Goal: Task Accomplishment & Management: Use online tool/utility

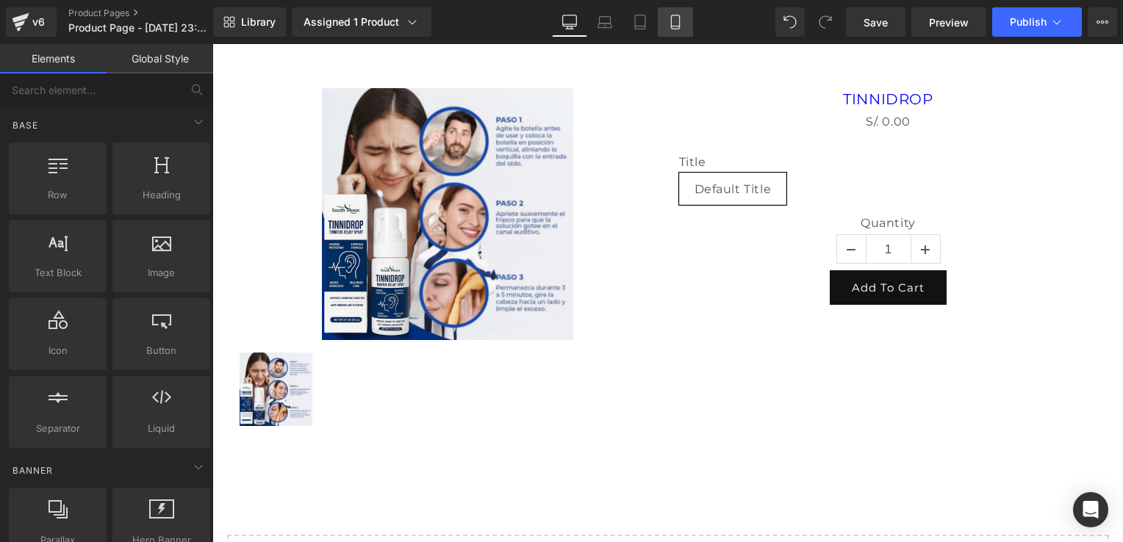
click at [687, 19] on link "Mobile" at bounding box center [675, 21] width 35 height 29
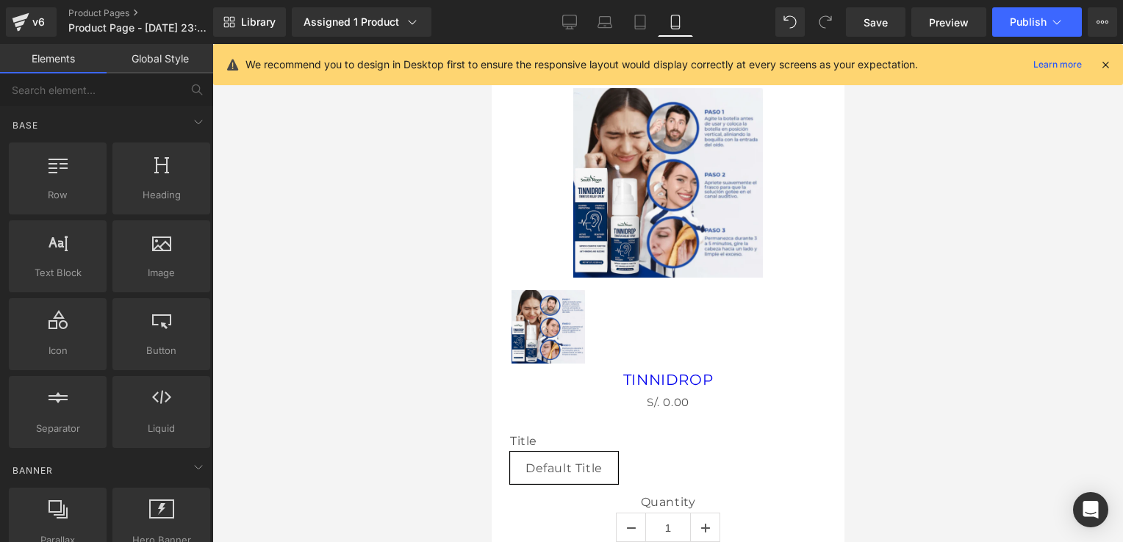
click at [1097, 63] on div "We recommend you to design in Desktop first to ensure the responsive layout wou…" at bounding box center [673, 65] width 854 height 18
click at [1100, 63] on icon at bounding box center [1105, 64] width 13 height 13
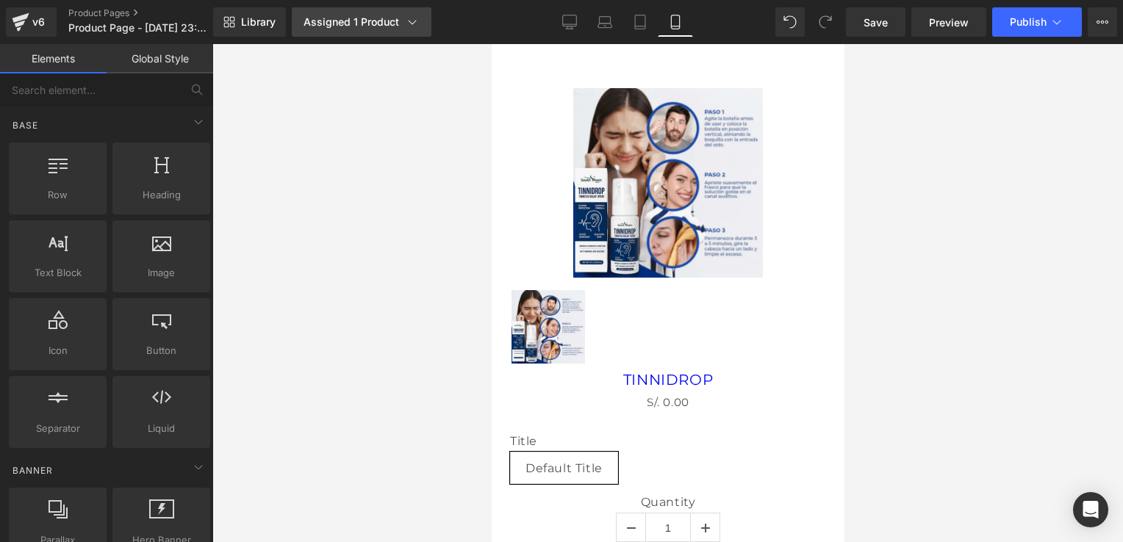
click at [421, 24] on link "Assigned 1 Product" at bounding box center [362, 21] width 140 height 29
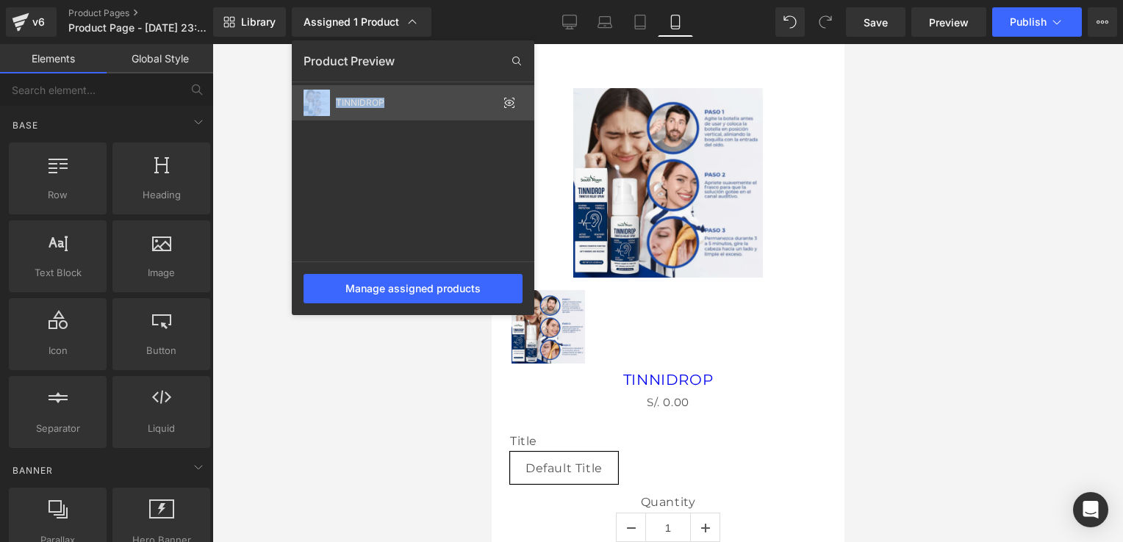
drag, startPoint x: 501, startPoint y: 76, endPoint x: 388, endPoint y: 93, distance: 113.7
click at [388, 93] on div "Product Preview TINNIDROP Manage assigned products" at bounding box center [413, 177] width 243 height 275
drag, startPoint x: 388, startPoint y: 93, endPoint x: 280, endPoint y: 94, distance: 108.1
click at [280, 94] on div at bounding box center [667, 293] width 911 height 498
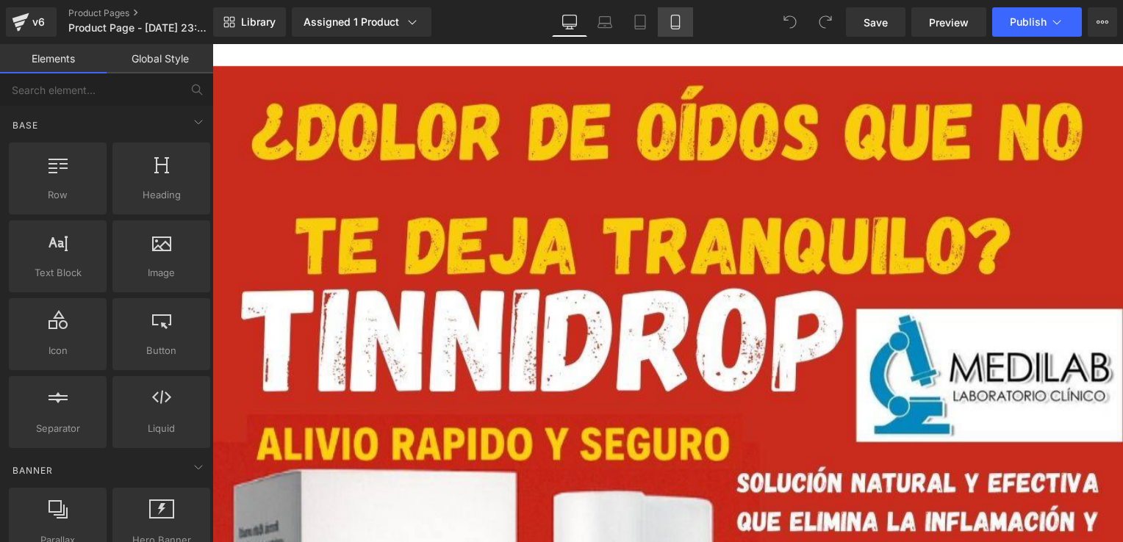
click at [678, 27] on icon at bounding box center [675, 22] width 15 height 15
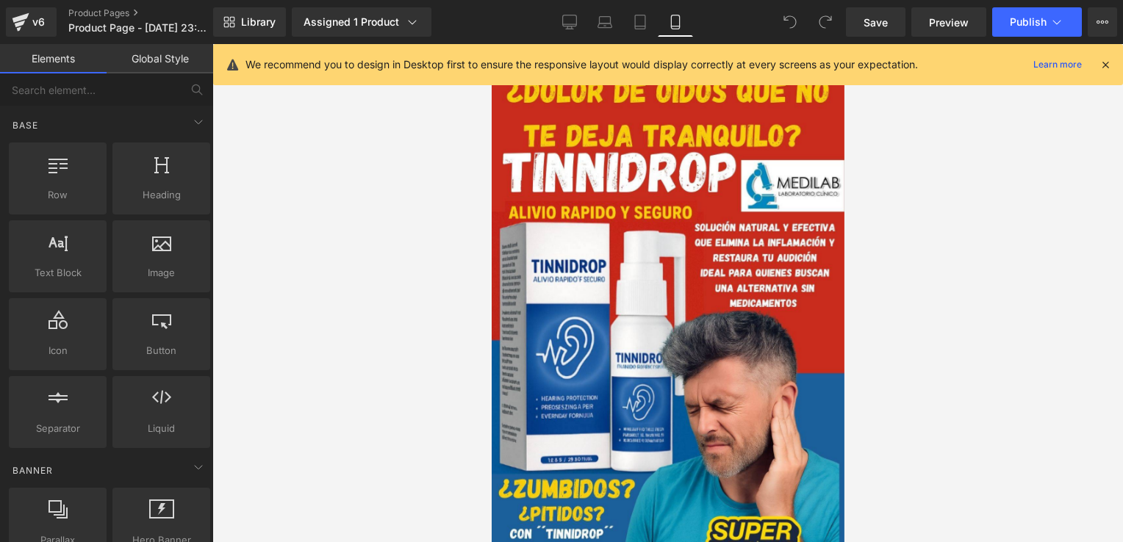
click at [1101, 69] on icon at bounding box center [1105, 64] width 13 height 13
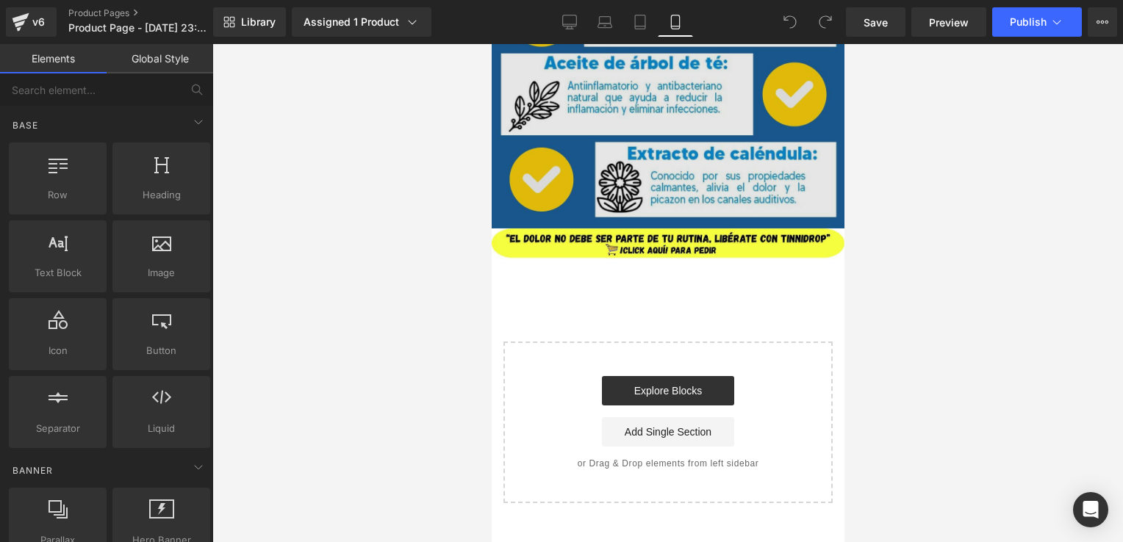
scroll to position [1927, 0]
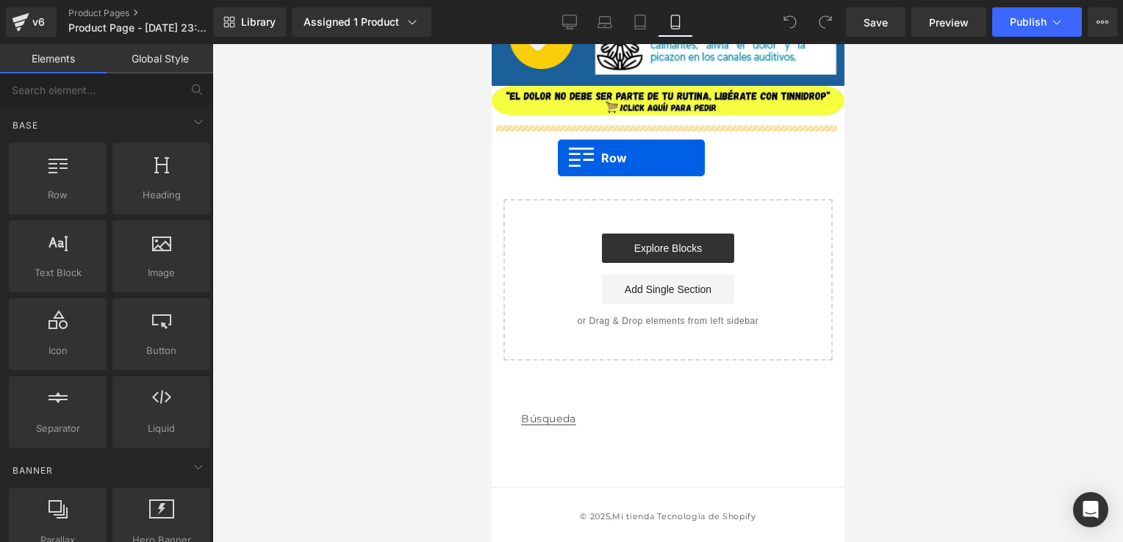
drag, startPoint x: 560, startPoint y: 221, endPoint x: 565, endPoint y: 157, distance: 64.2
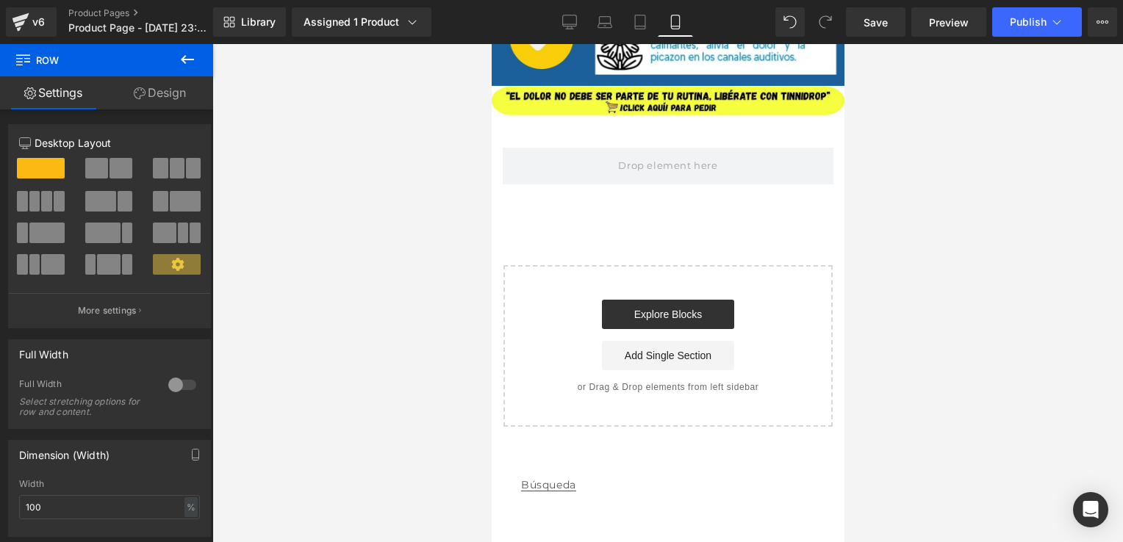
click at [187, 54] on icon at bounding box center [188, 60] width 18 height 18
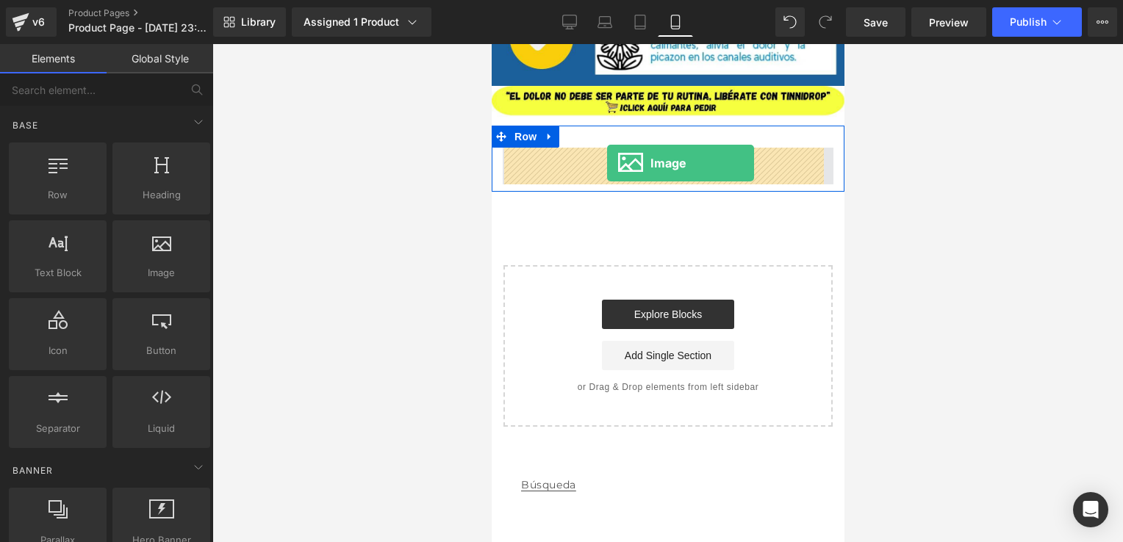
drag, startPoint x: 638, startPoint y: 284, endPoint x: 606, endPoint y: 163, distance: 125.3
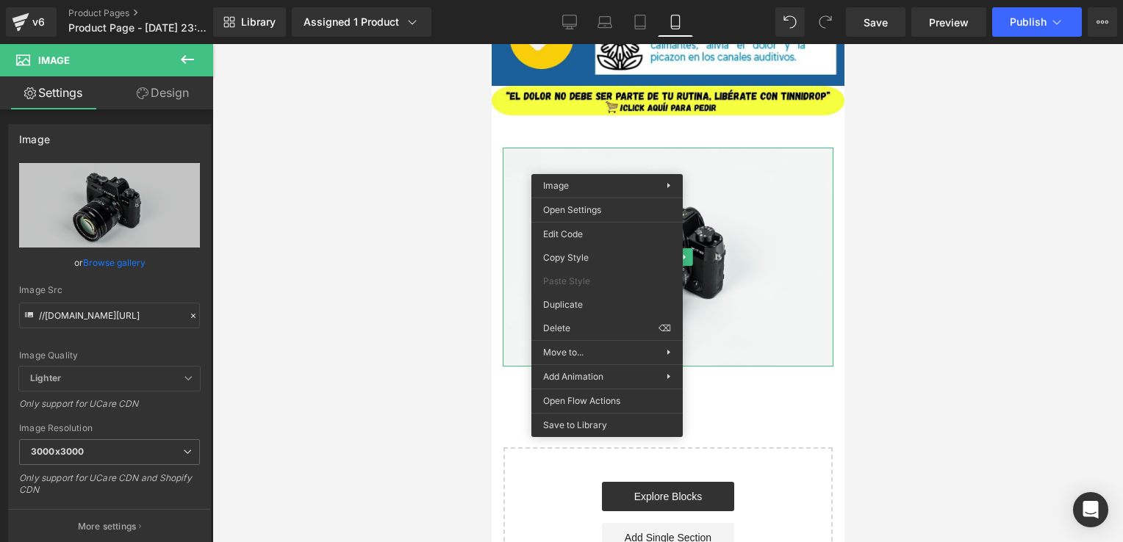
click at [1092, 343] on div at bounding box center [667, 293] width 911 height 498
